Goal: Find specific page/section: Find specific page/section

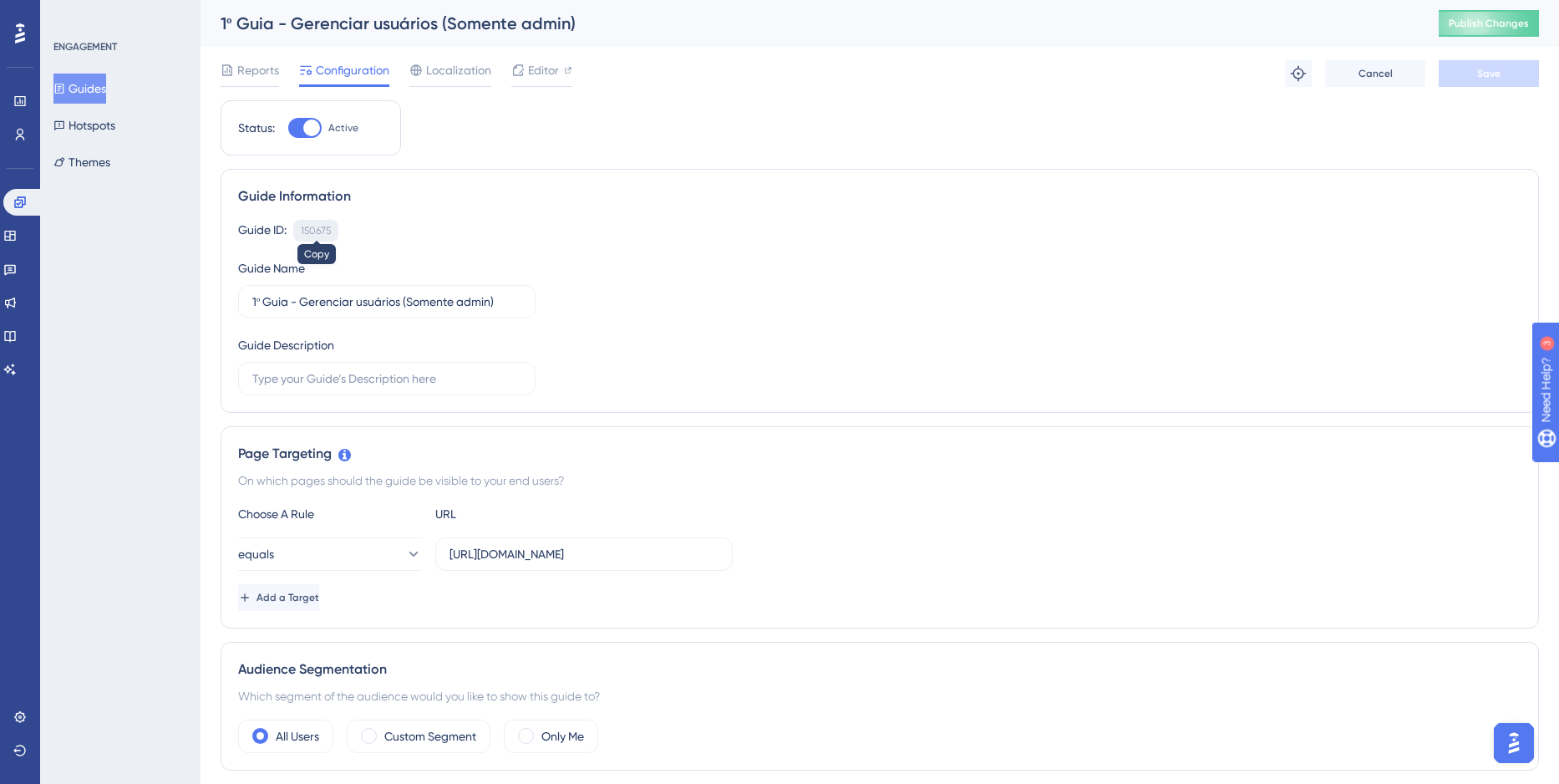
click at [325, 233] on div "150675" at bounding box center [315, 230] width 30 height 14
click at [305, 231] on div "150675" at bounding box center [315, 230] width 30 height 14
click at [81, 89] on button "Guides" at bounding box center [80, 88] width 53 height 30
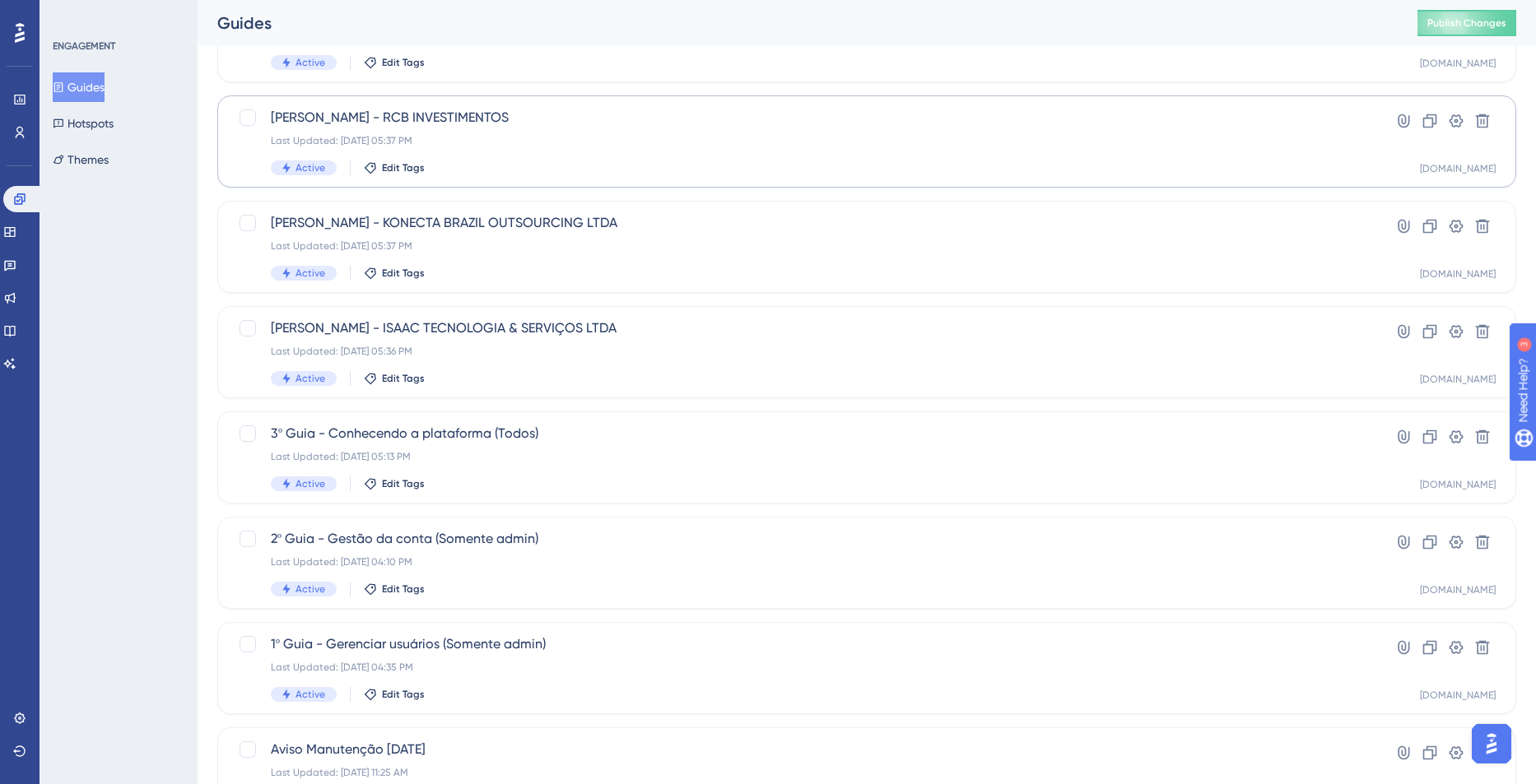
scroll to position [493, 0]
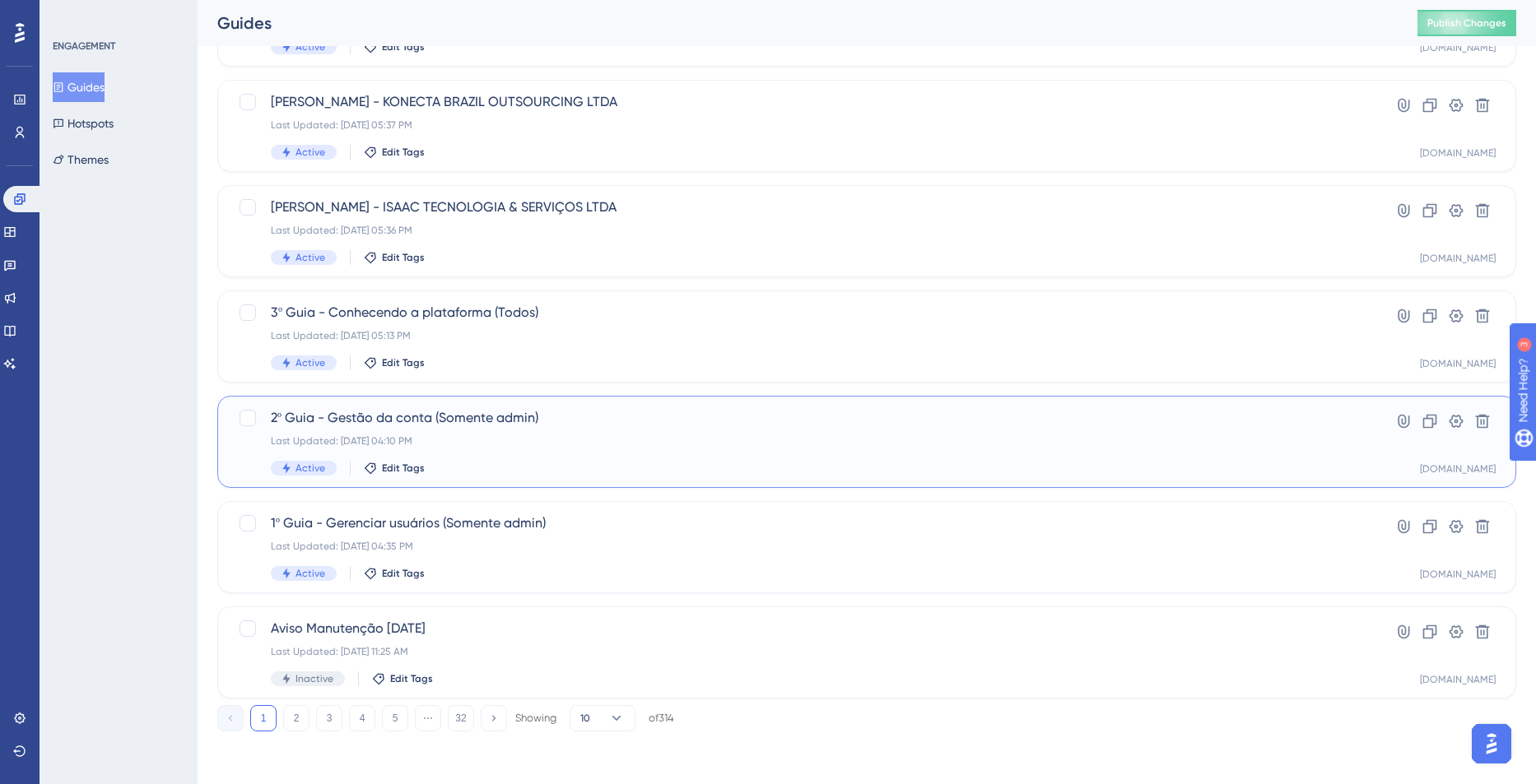
click at [501, 442] on div "Last Updated: [DATE] 04:10 PM" at bounding box center [801, 441] width 1060 height 13
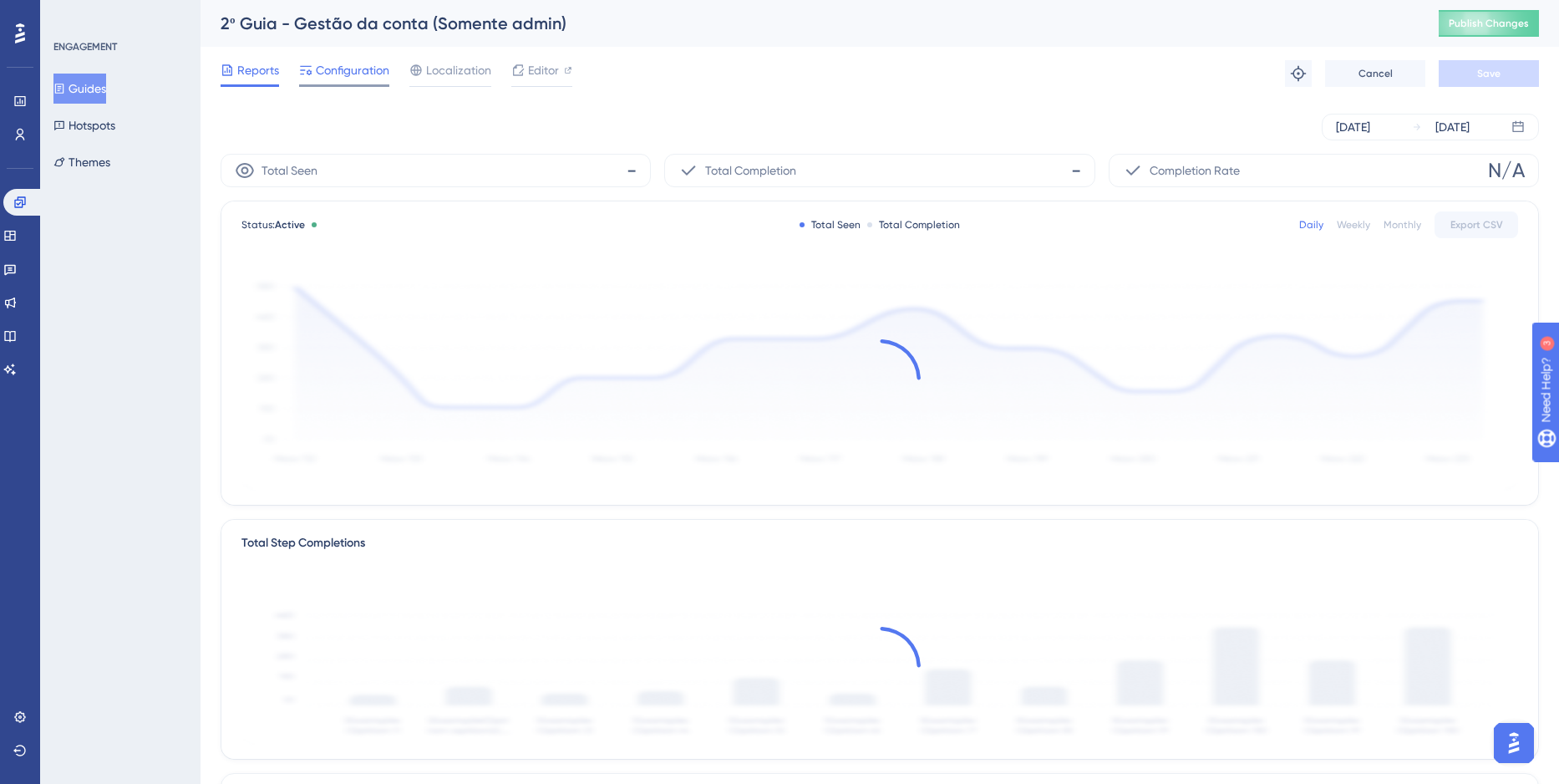
click at [338, 74] on span "Configuration" at bounding box center [352, 70] width 74 height 20
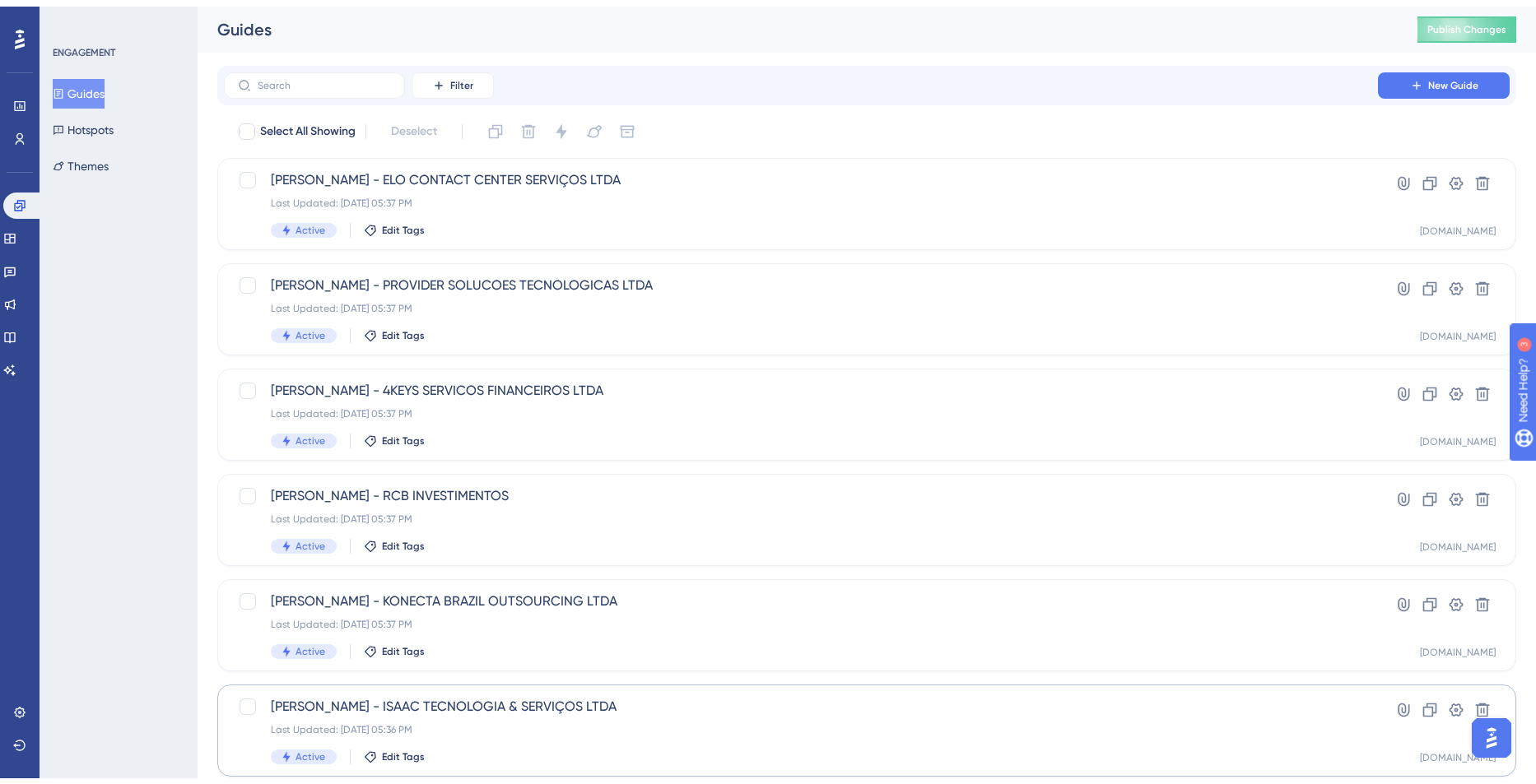
scroll to position [441, 0]
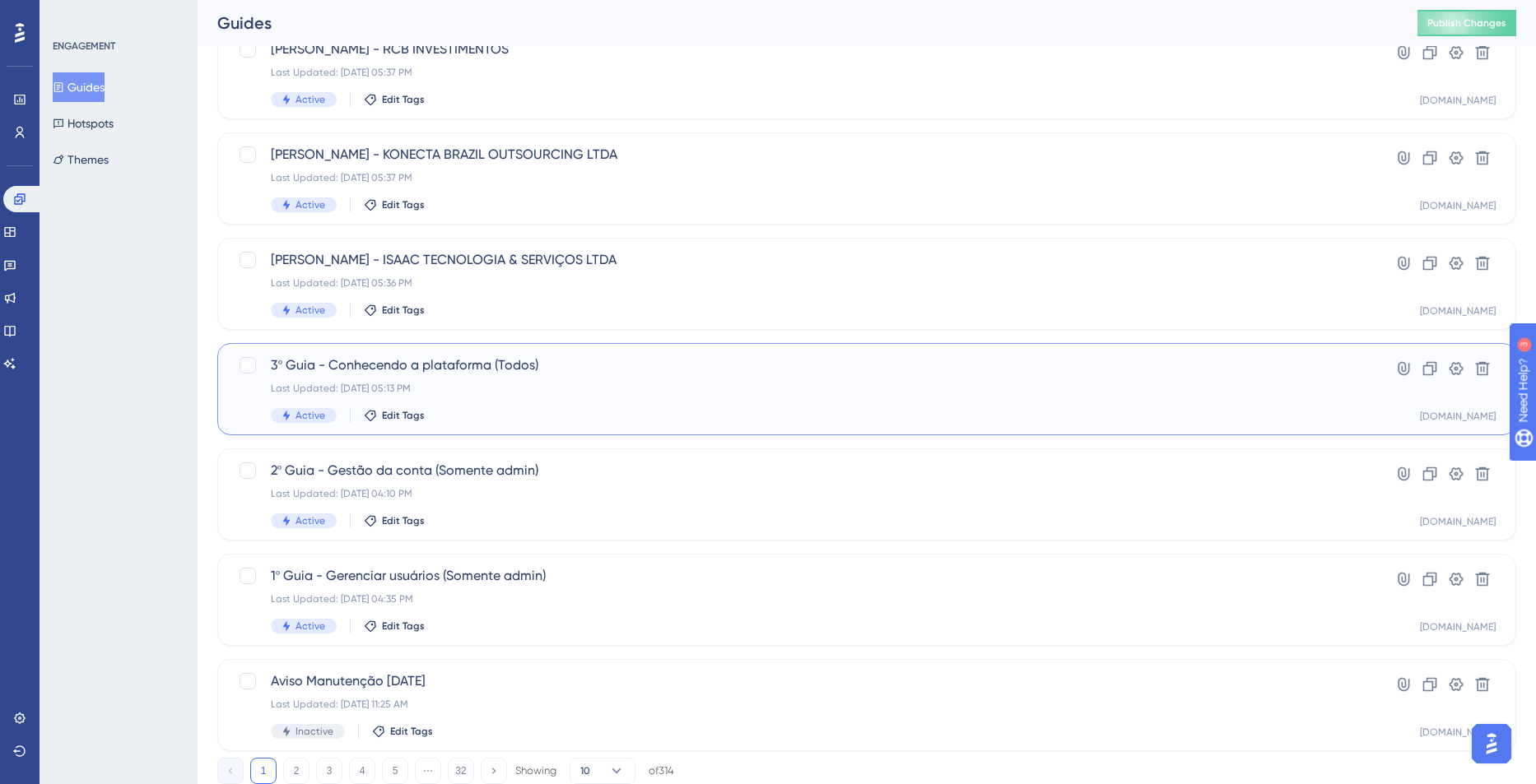
click at [563, 376] on div "3º Guia - Conhecendo a plataforma (Todos) Last Updated: [DATE] 05:13 PM Active …" at bounding box center [801, 389] width 1060 height 67
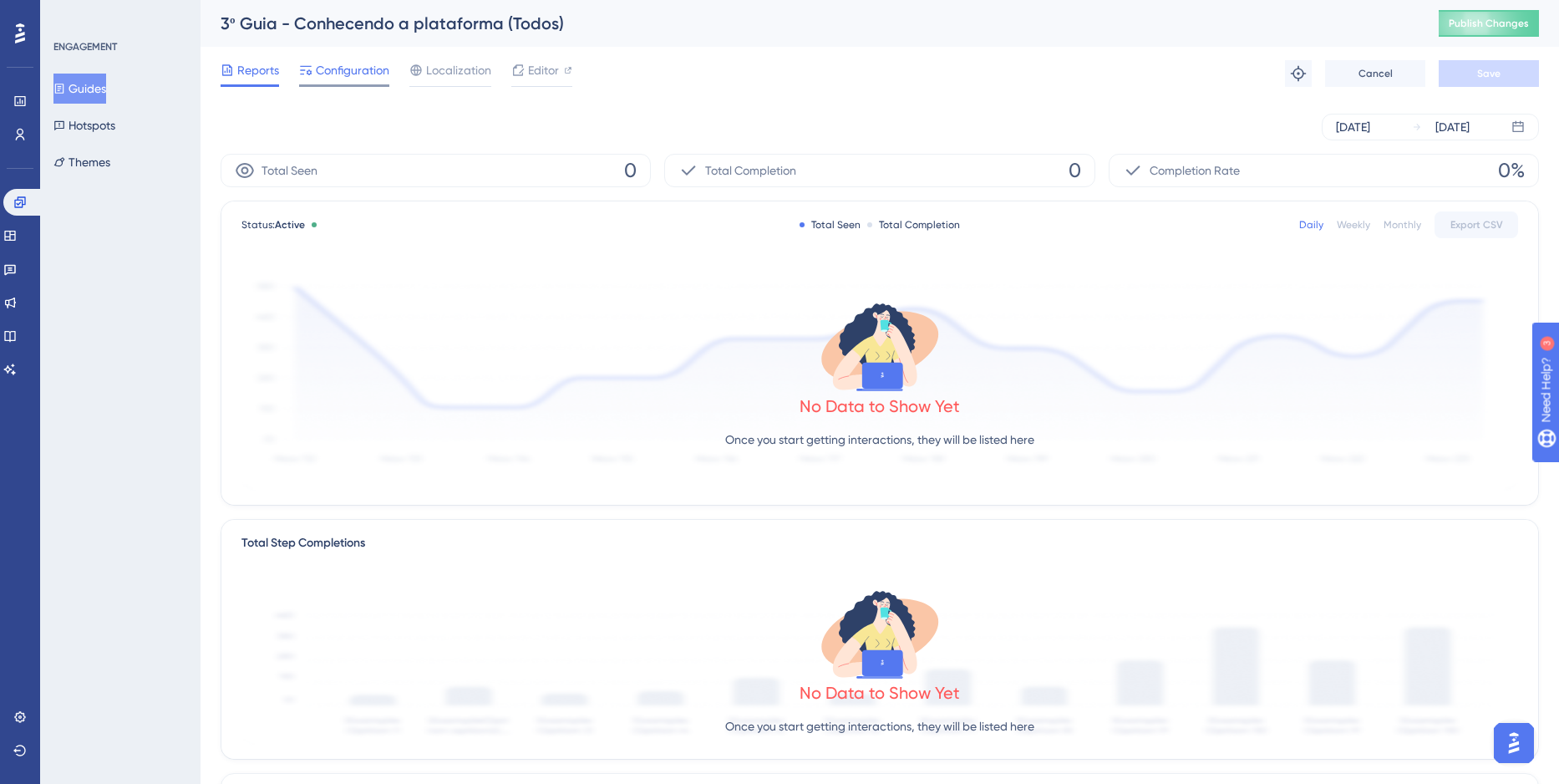
click at [340, 69] on span "Configuration" at bounding box center [352, 70] width 74 height 20
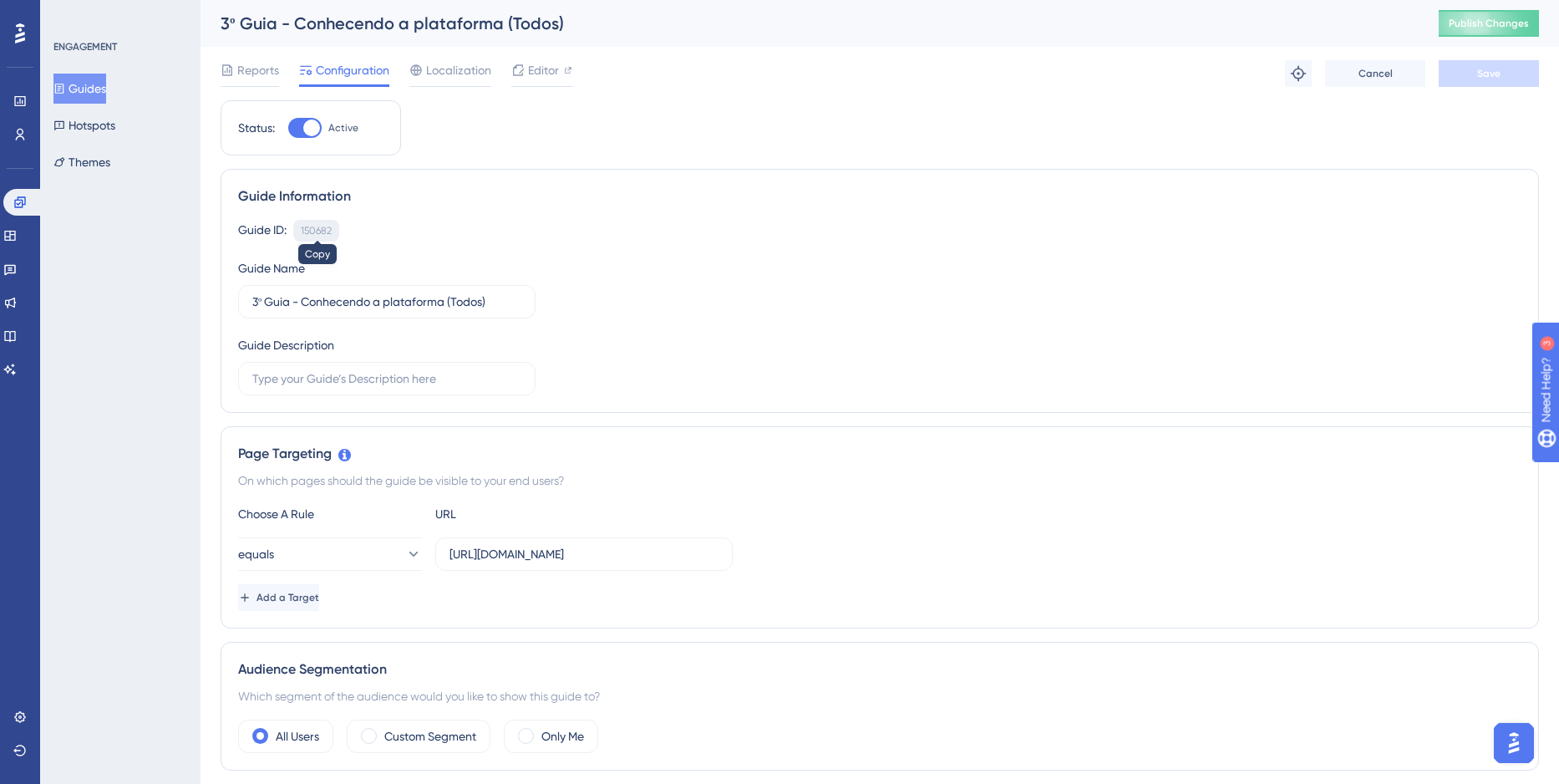
click at [309, 228] on div "150682" at bounding box center [316, 230] width 31 height 14
